Goal: Task Accomplishment & Management: Complete application form

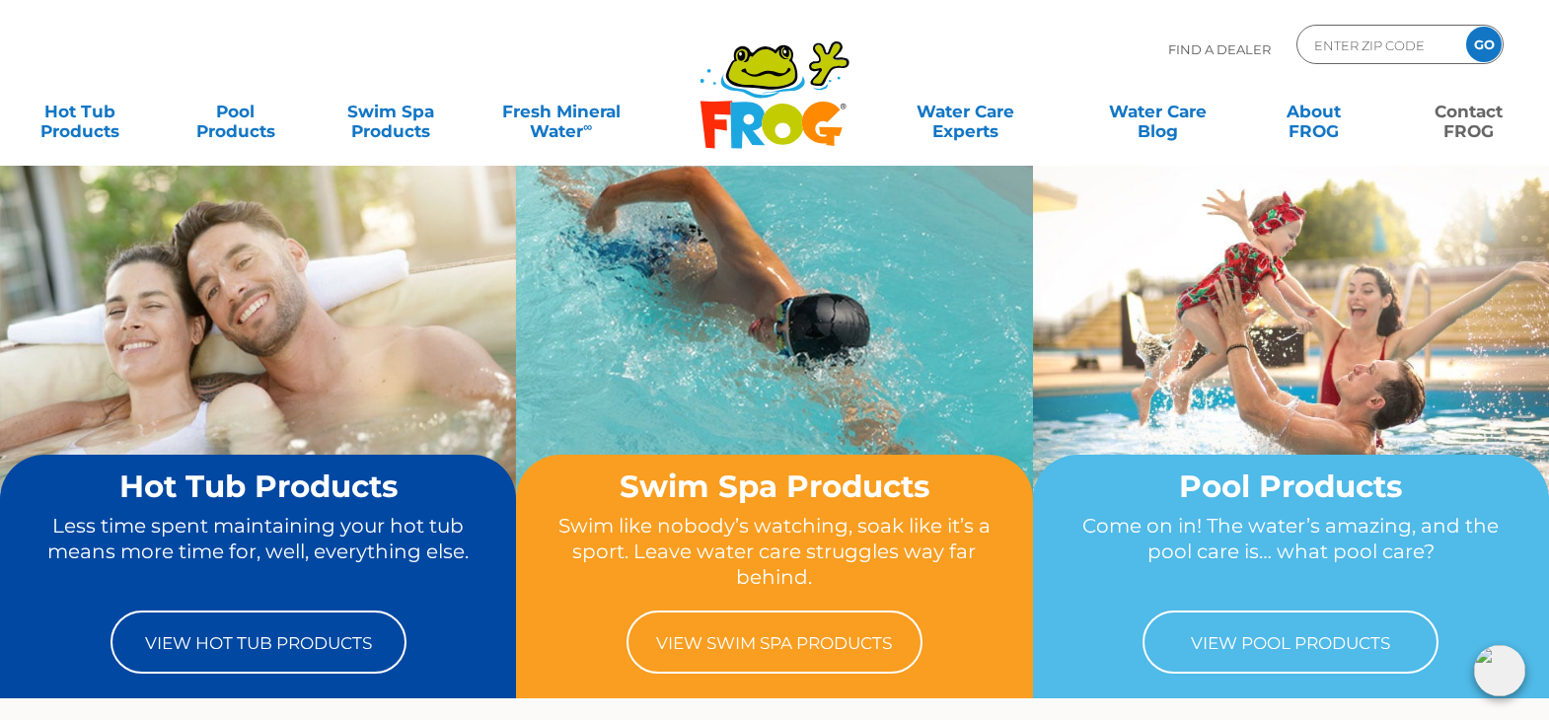
click at [1463, 122] on link "Contact FROG" at bounding box center [1469, 111] width 120 height 39
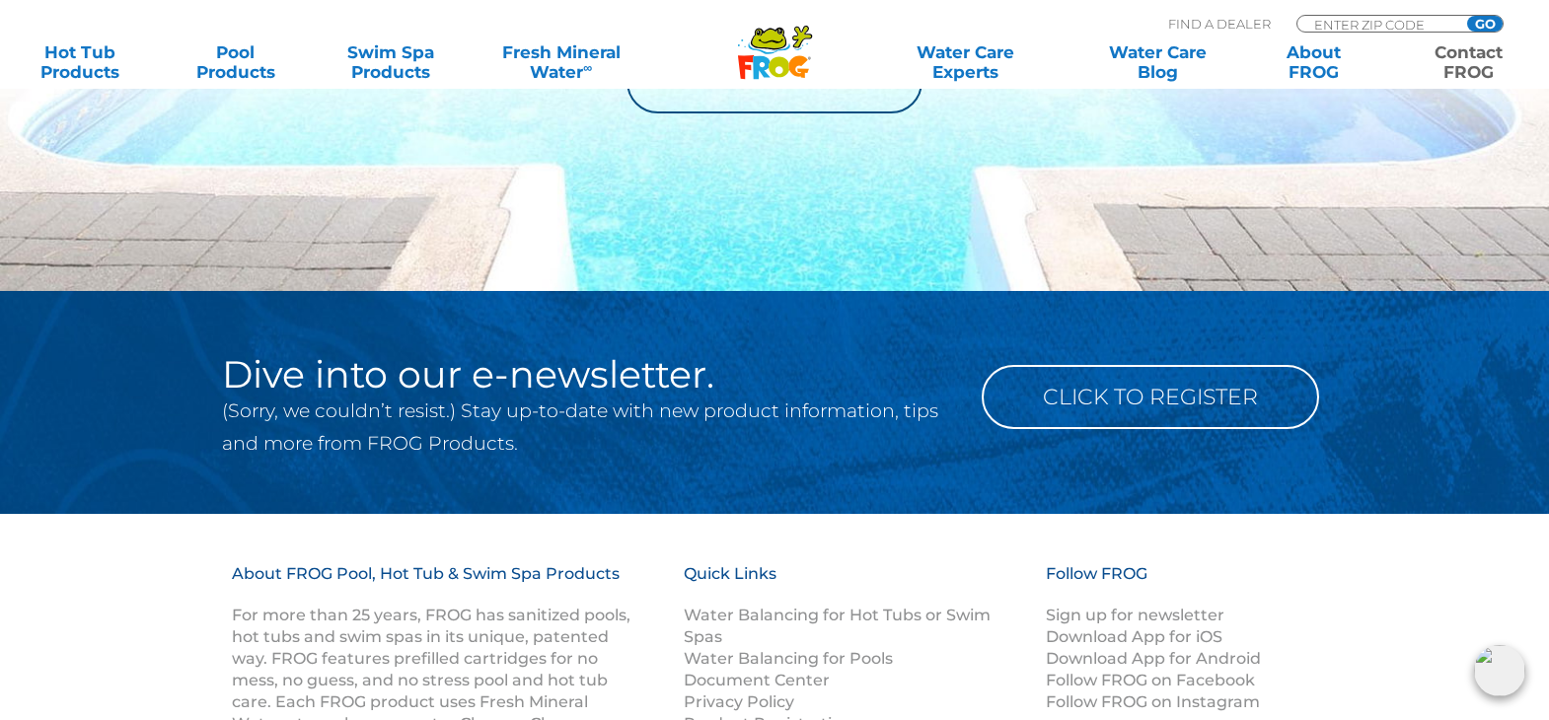
scroll to position [2795, 0]
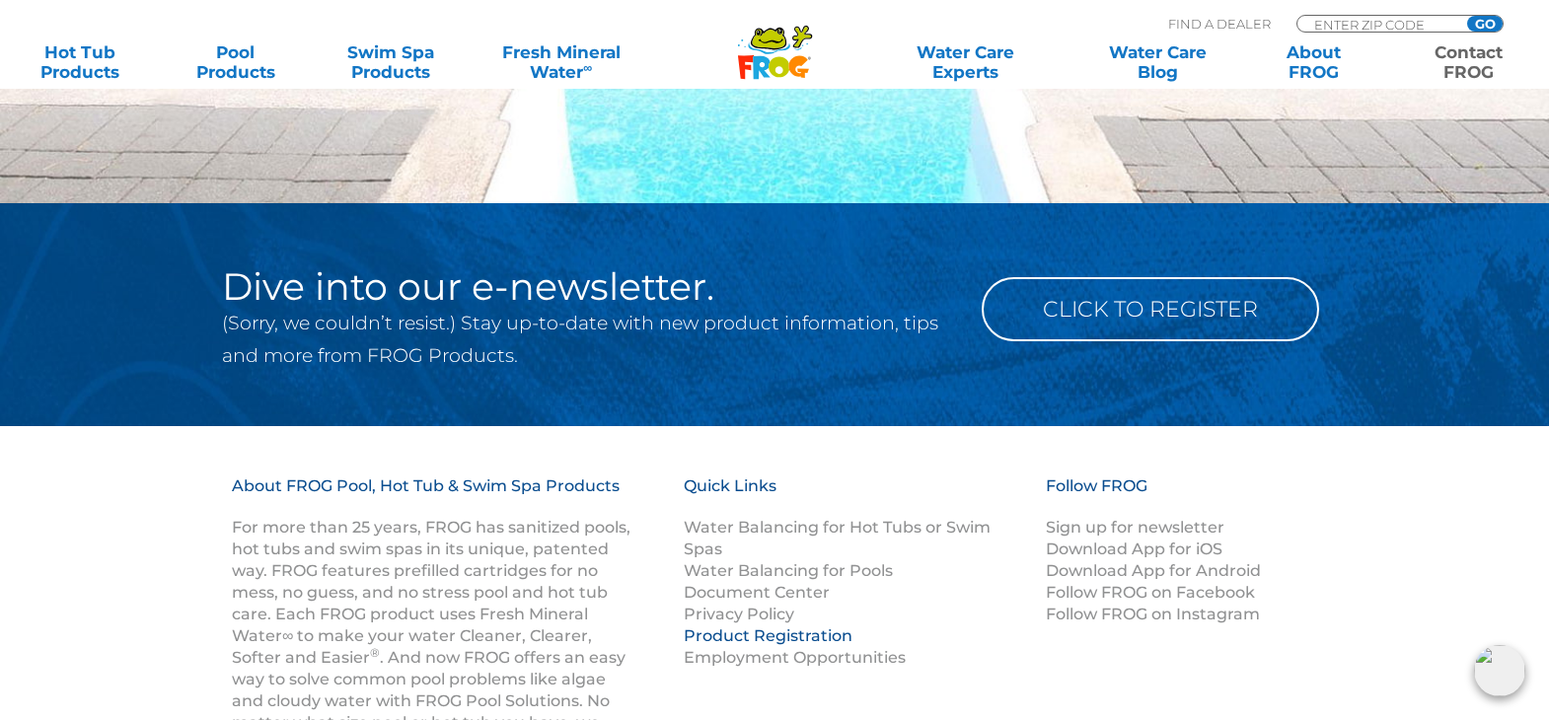
click at [807, 639] on link "Product Registration" at bounding box center [768, 635] width 169 height 19
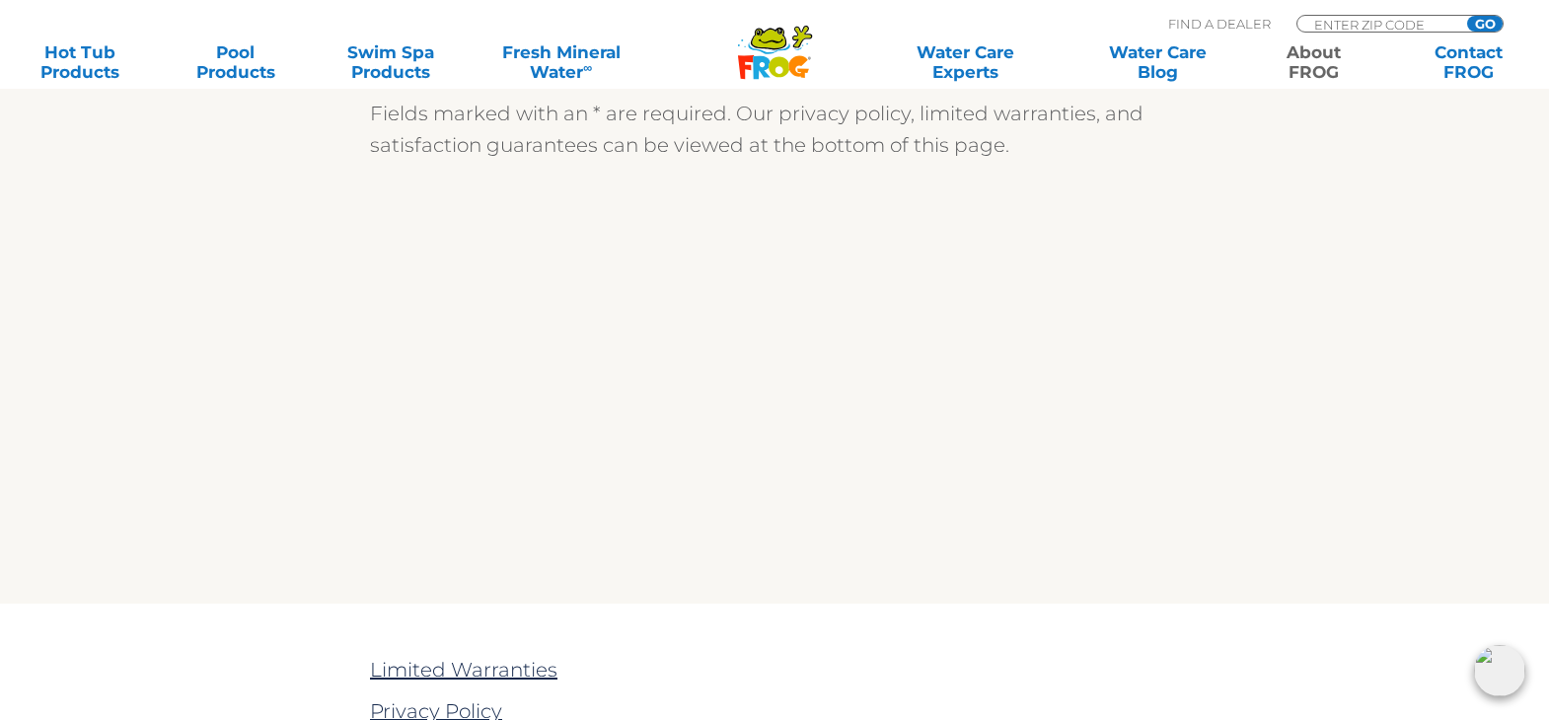
scroll to position [632, 0]
